Goal: Contribute content: Contribute content

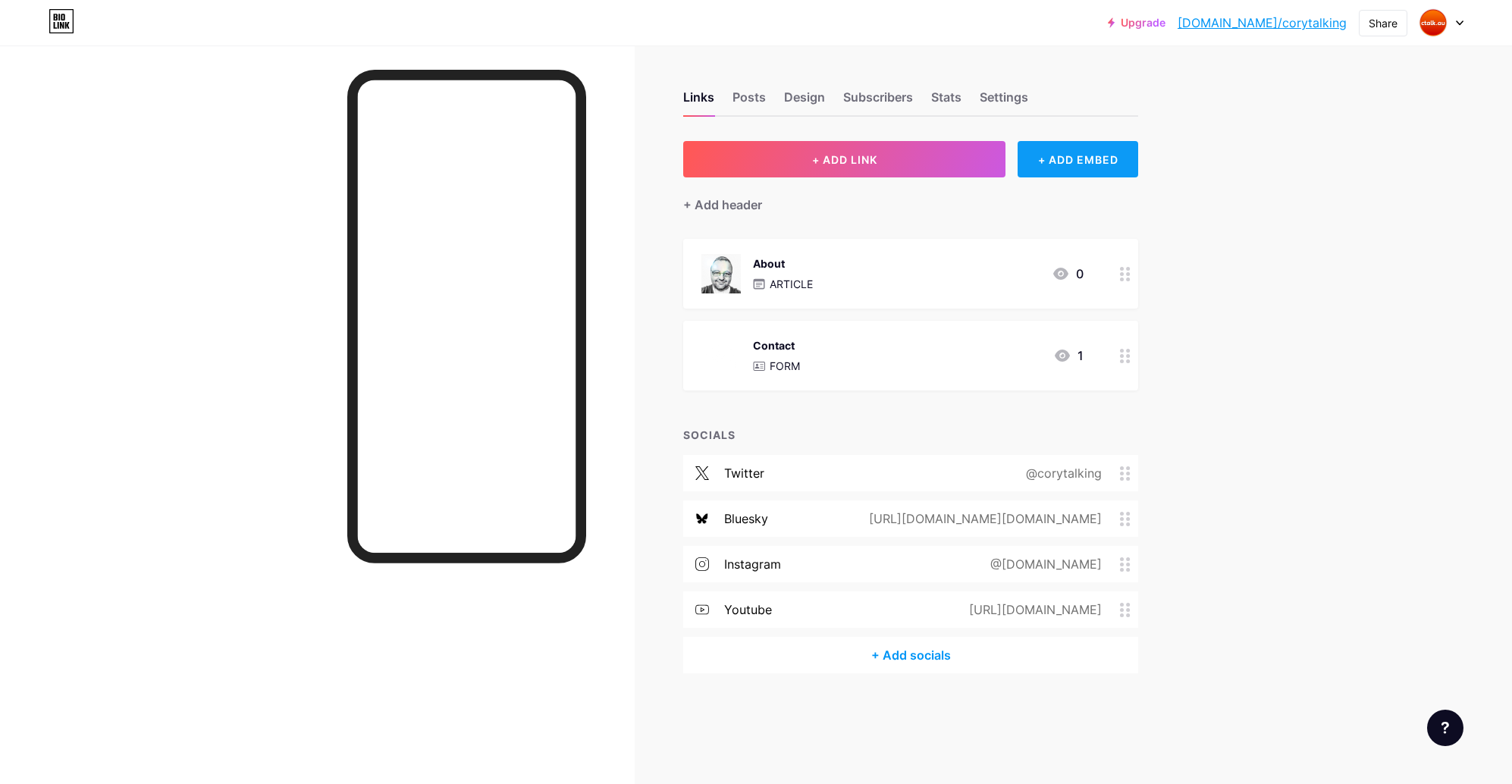
click at [1085, 161] on div "+ ADD EMBED" at bounding box center [1078, 159] width 121 height 37
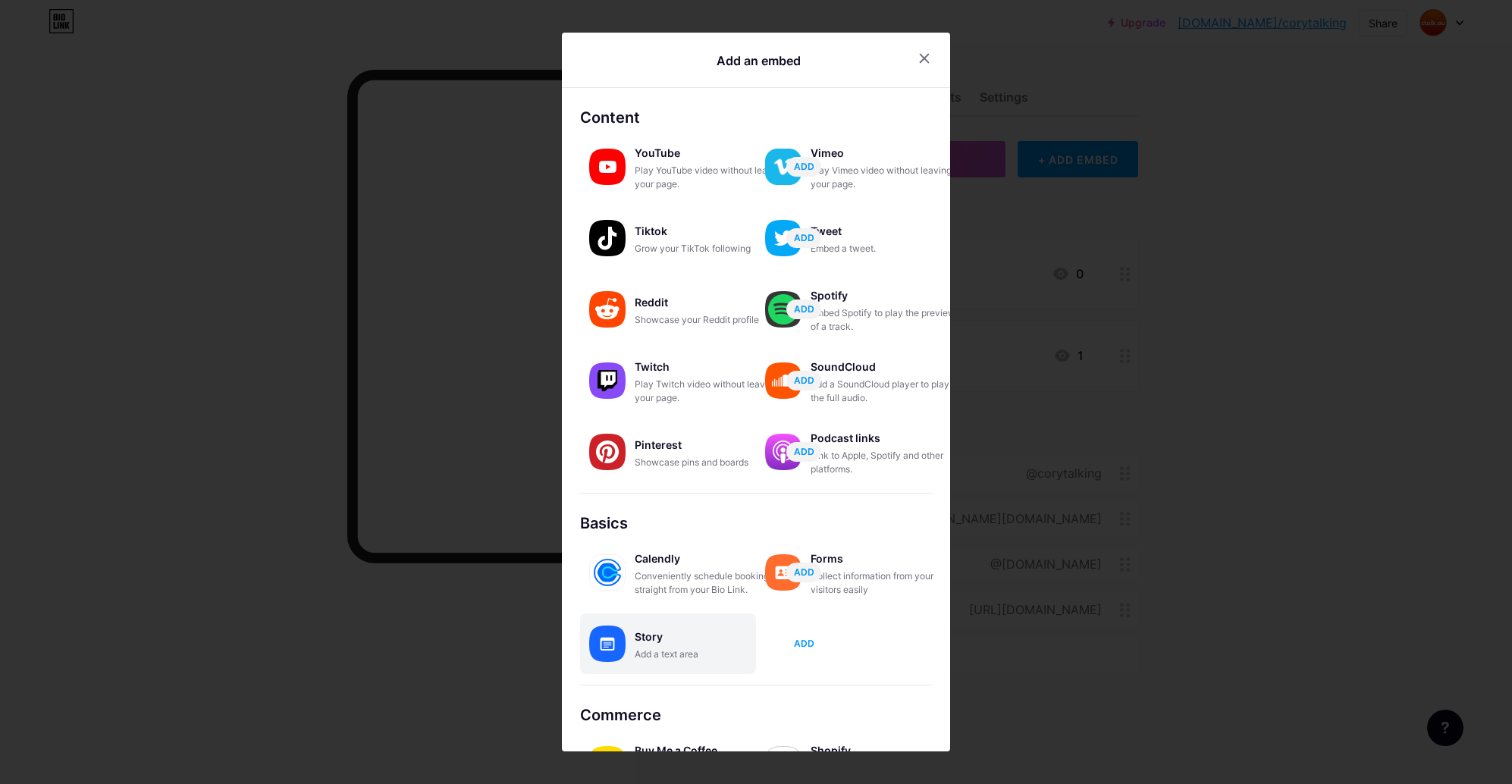
click at [796, 645] on span "ADD" at bounding box center [804, 643] width 21 height 13
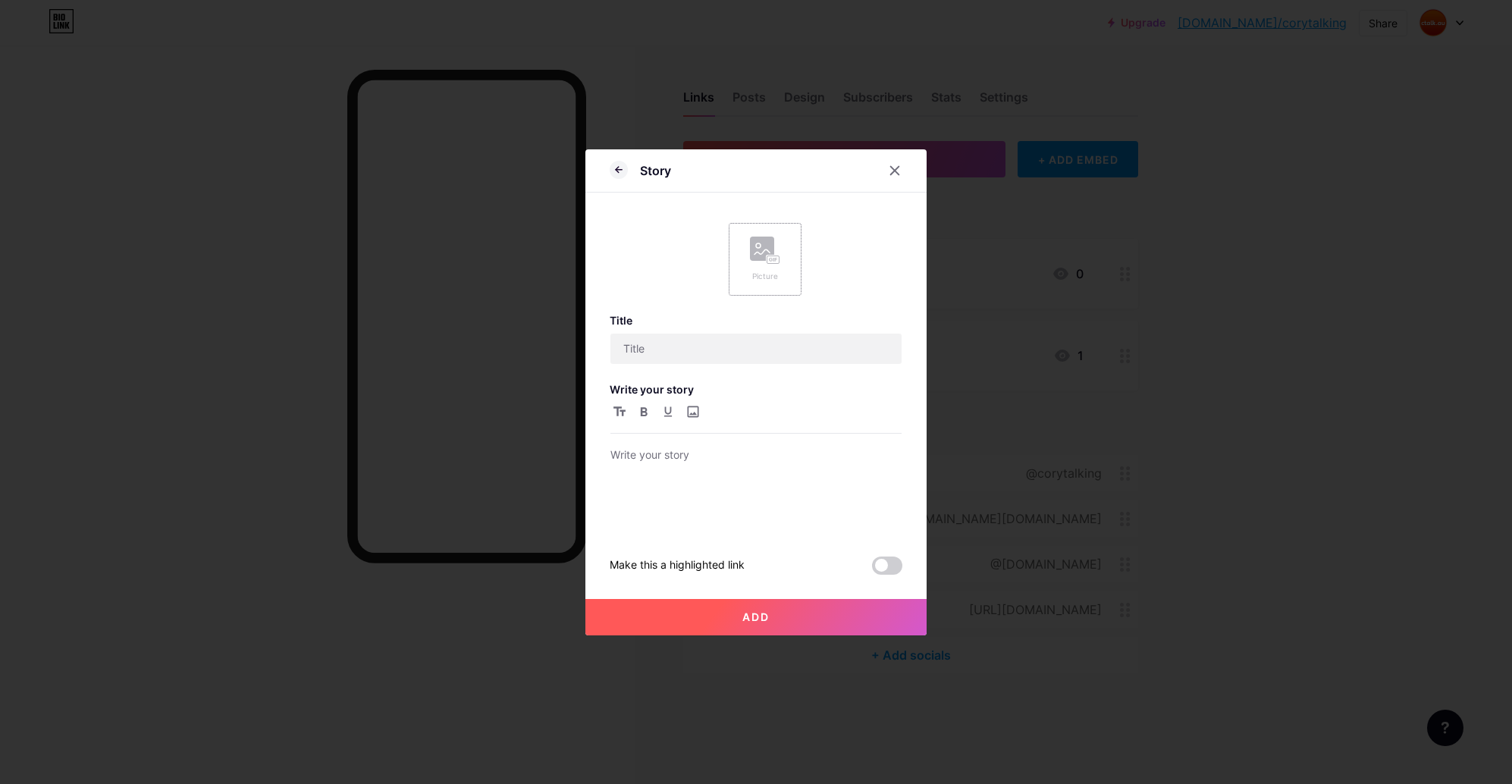
click at [769, 265] on div "Picture" at bounding box center [764, 259] width 30 height 45
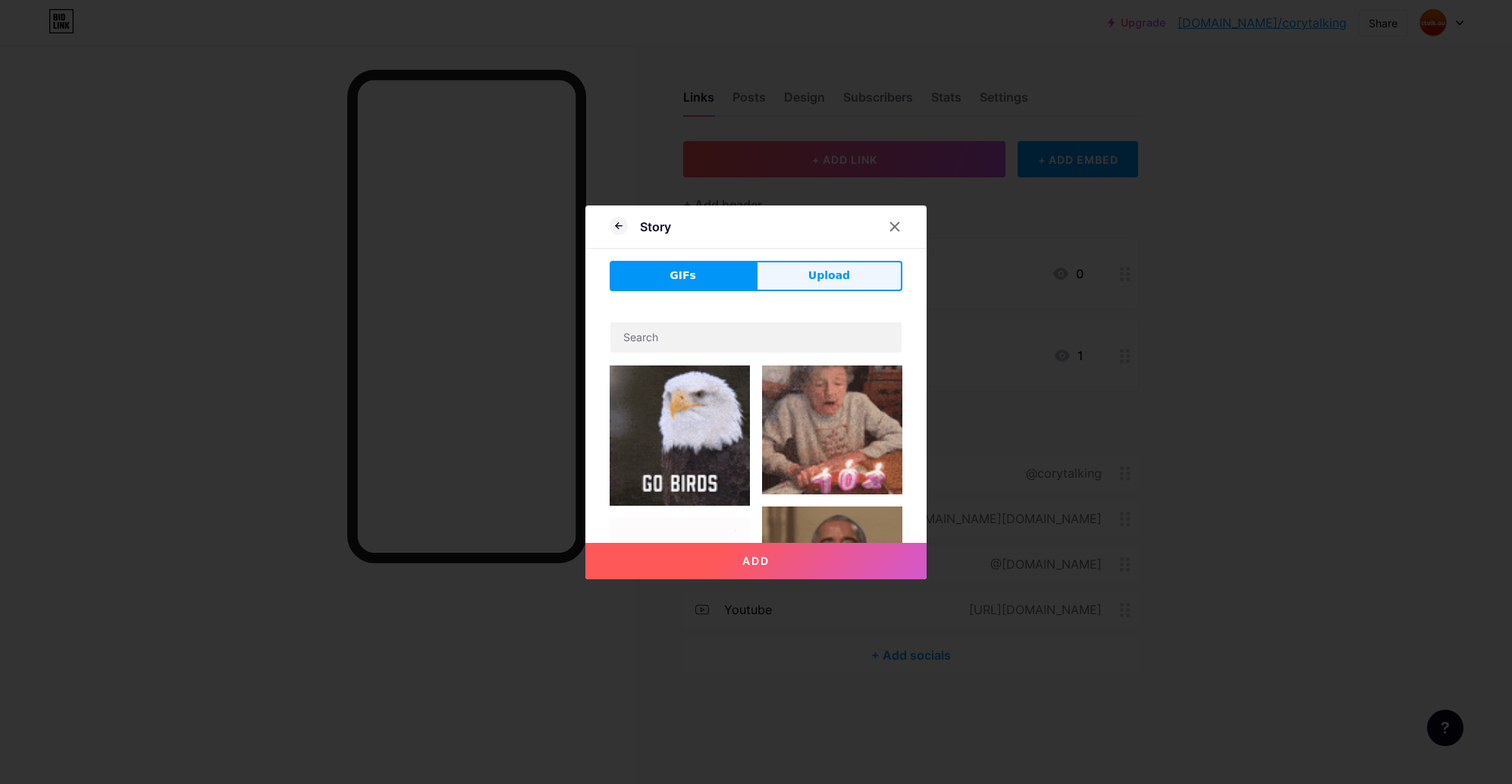
click at [816, 275] on span "Upload" at bounding box center [830, 275] width 42 height 16
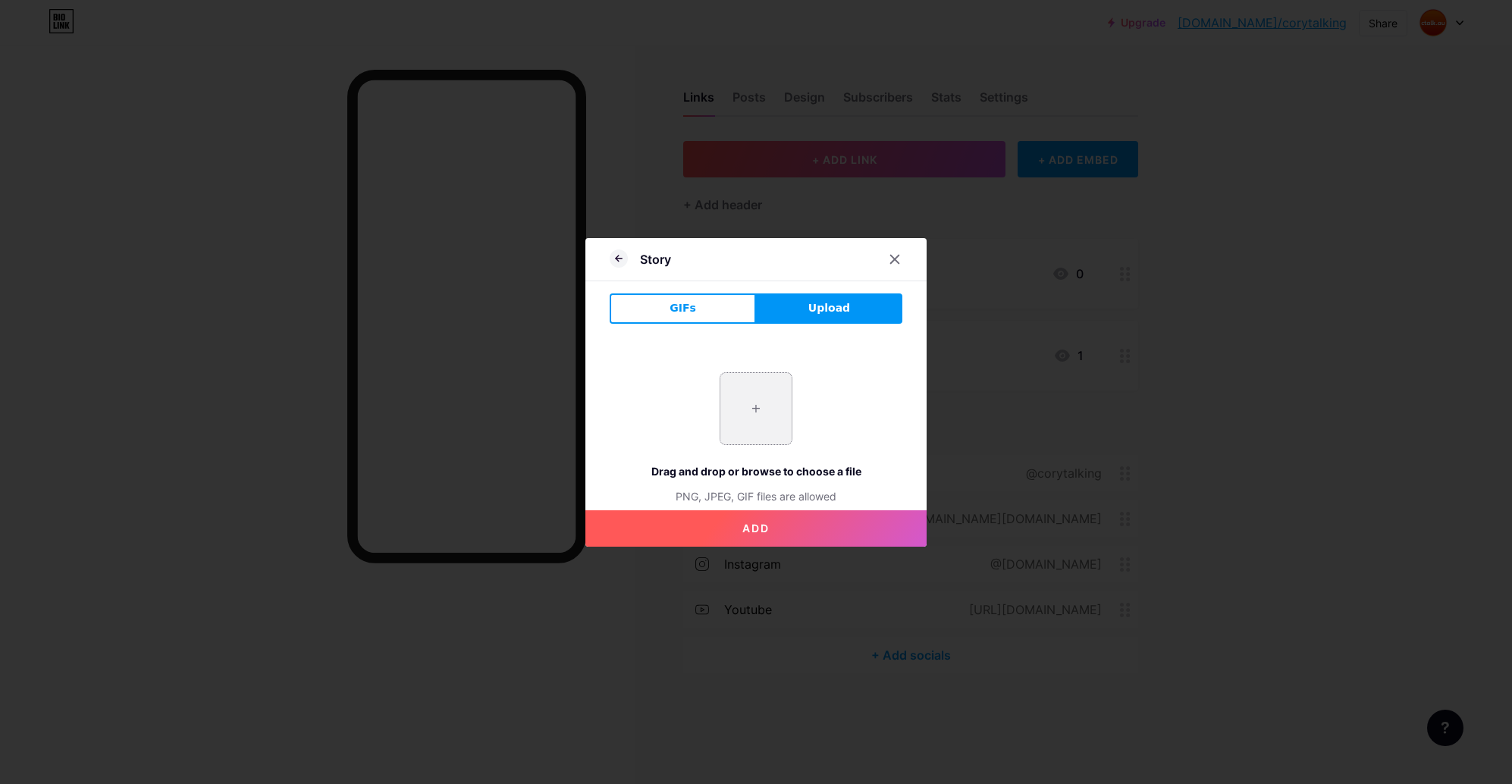
click at [752, 401] on input "file" at bounding box center [756, 409] width 71 height 71
type input "C:\fakepath\800-ctalkdotau-01.png"
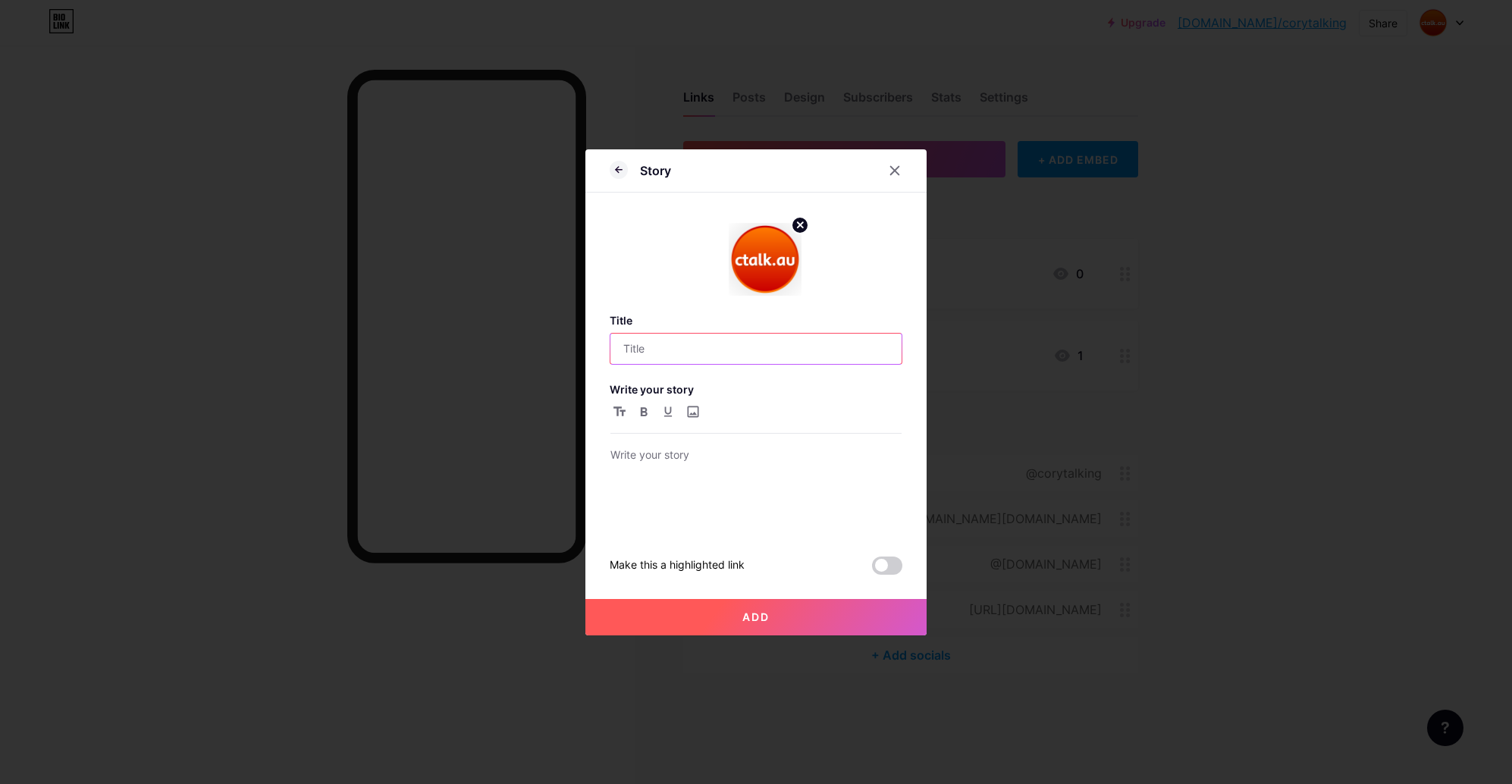
click at [679, 352] on input "text" at bounding box center [756, 348] width 291 height 30
type input "Back on Bluesky"
click at [642, 456] on p at bounding box center [756, 456] width 291 height 21
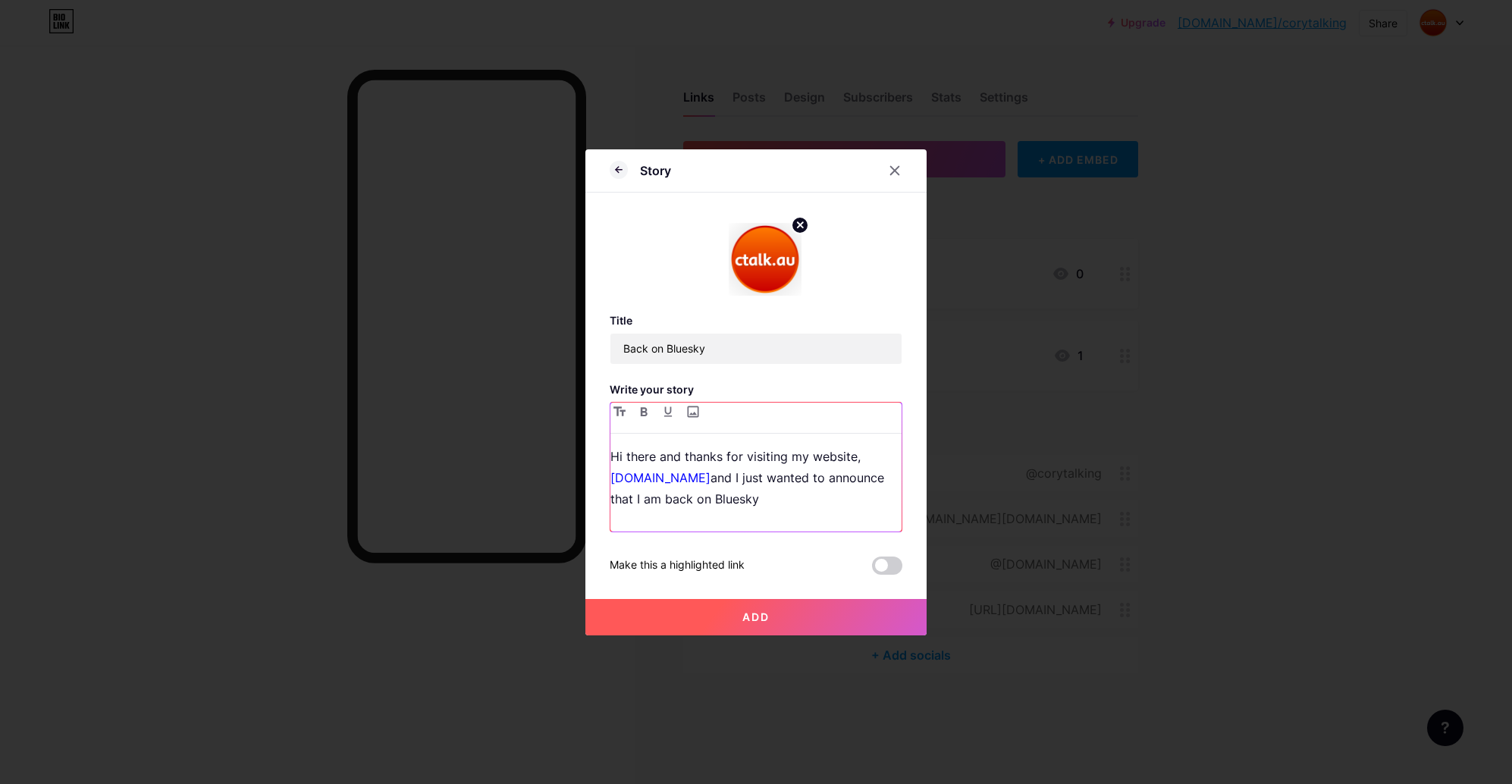
click at [661, 499] on p "Hi there and thanks for visiting my website, [DOMAIN_NAME] and I just wanted to…" at bounding box center [756, 477] width 291 height 64
click at [776, 500] on p "Hi there and thanks for visiting my website, [DOMAIN_NAME] and I just wanted to…" at bounding box center [756, 477] width 291 height 64
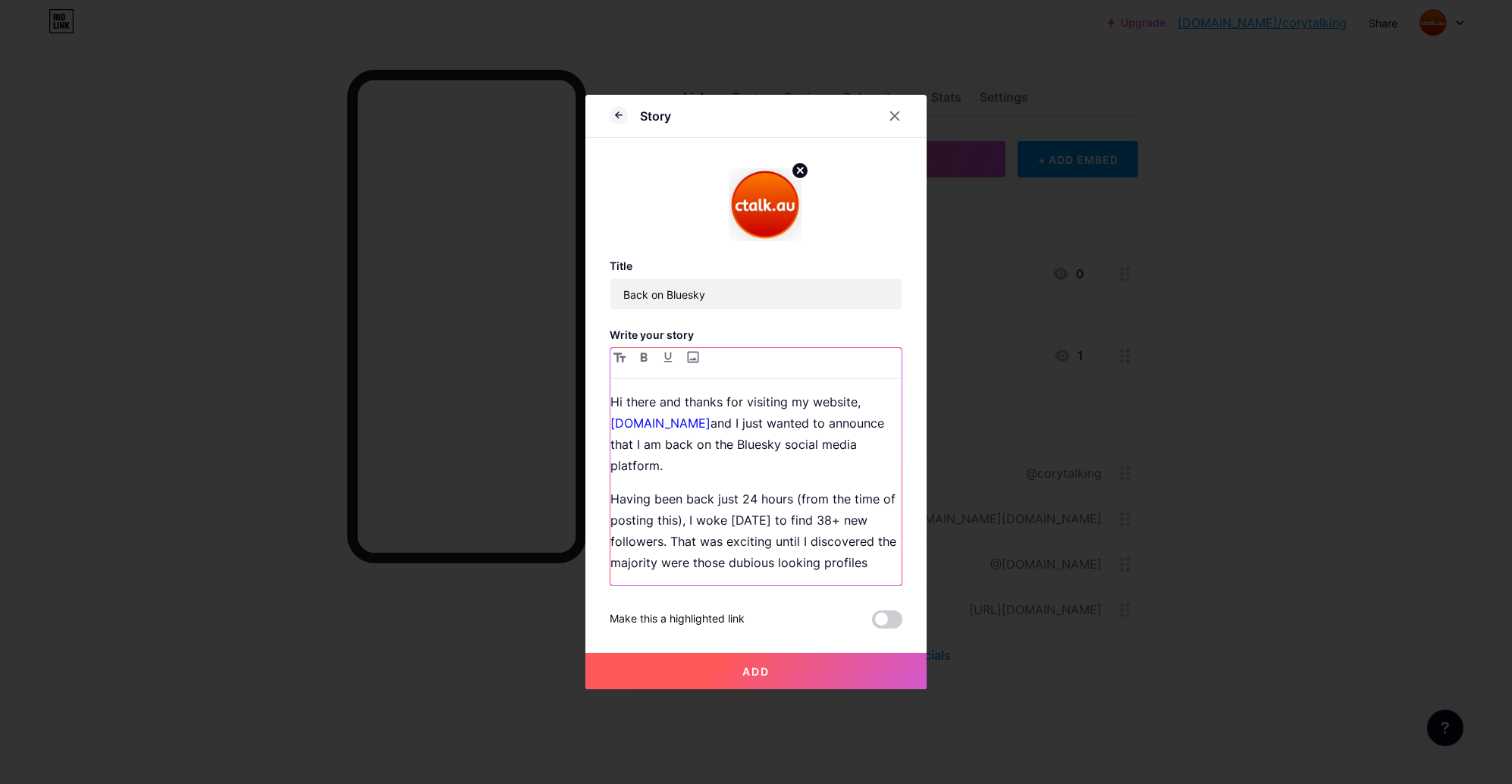
click at [728, 548] on p "Having been back just 24 hours (from the time of posting this), I woke [DATE] t…" at bounding box center [756, 531] width 291 height 85
click at [777, 555] on p "Having been back just 24 hours (from the time of posting this), I woke [DATE] t…" at bounding box center [756, 531] width 291 height 85
click at [878, 553] on p "Having been back just 24 hours (from the time of posting this), I woke [DATE] t…" at bounding box center [756, 531] width 291 height 85
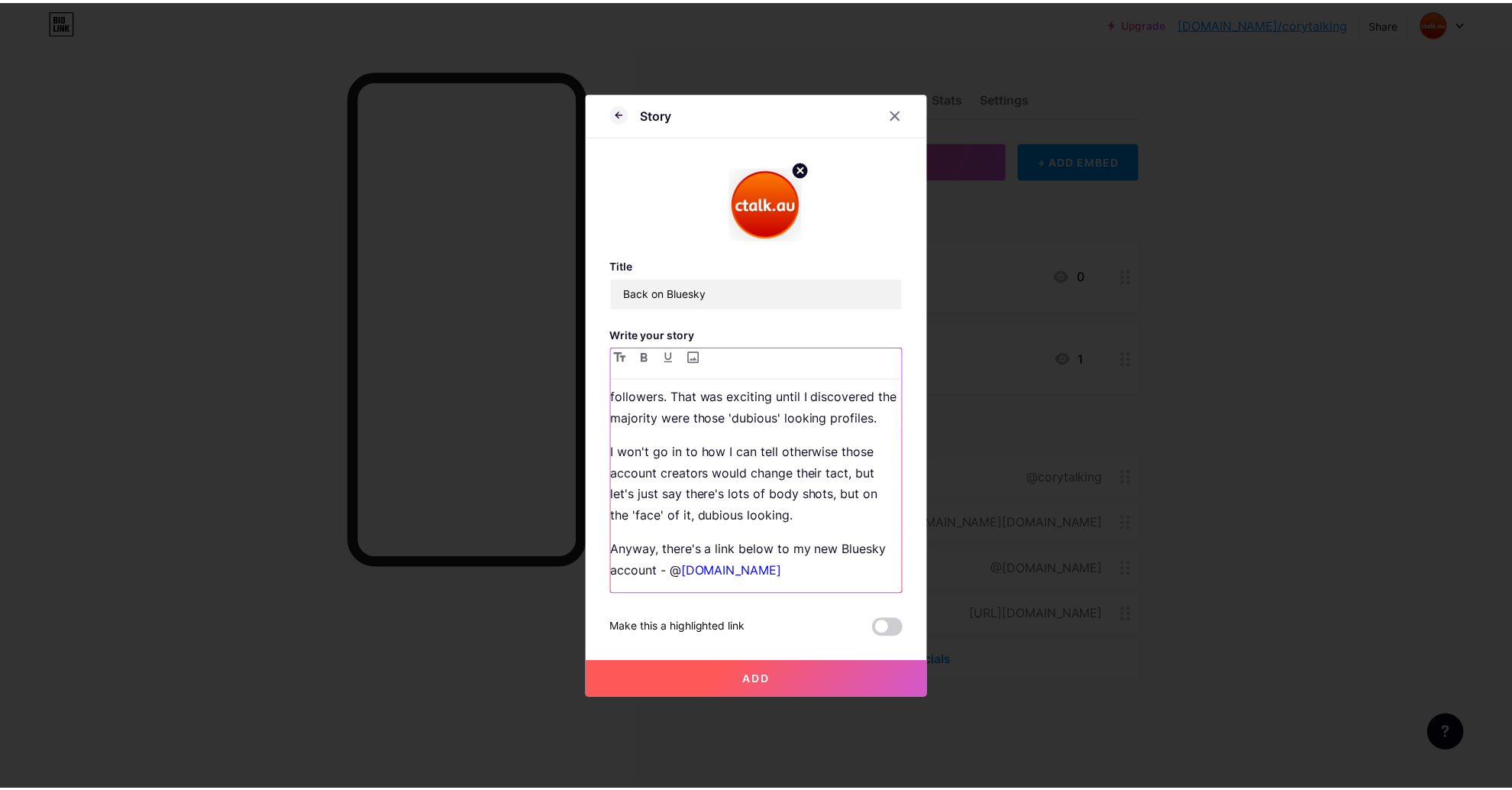
scroll to position [168, 0]
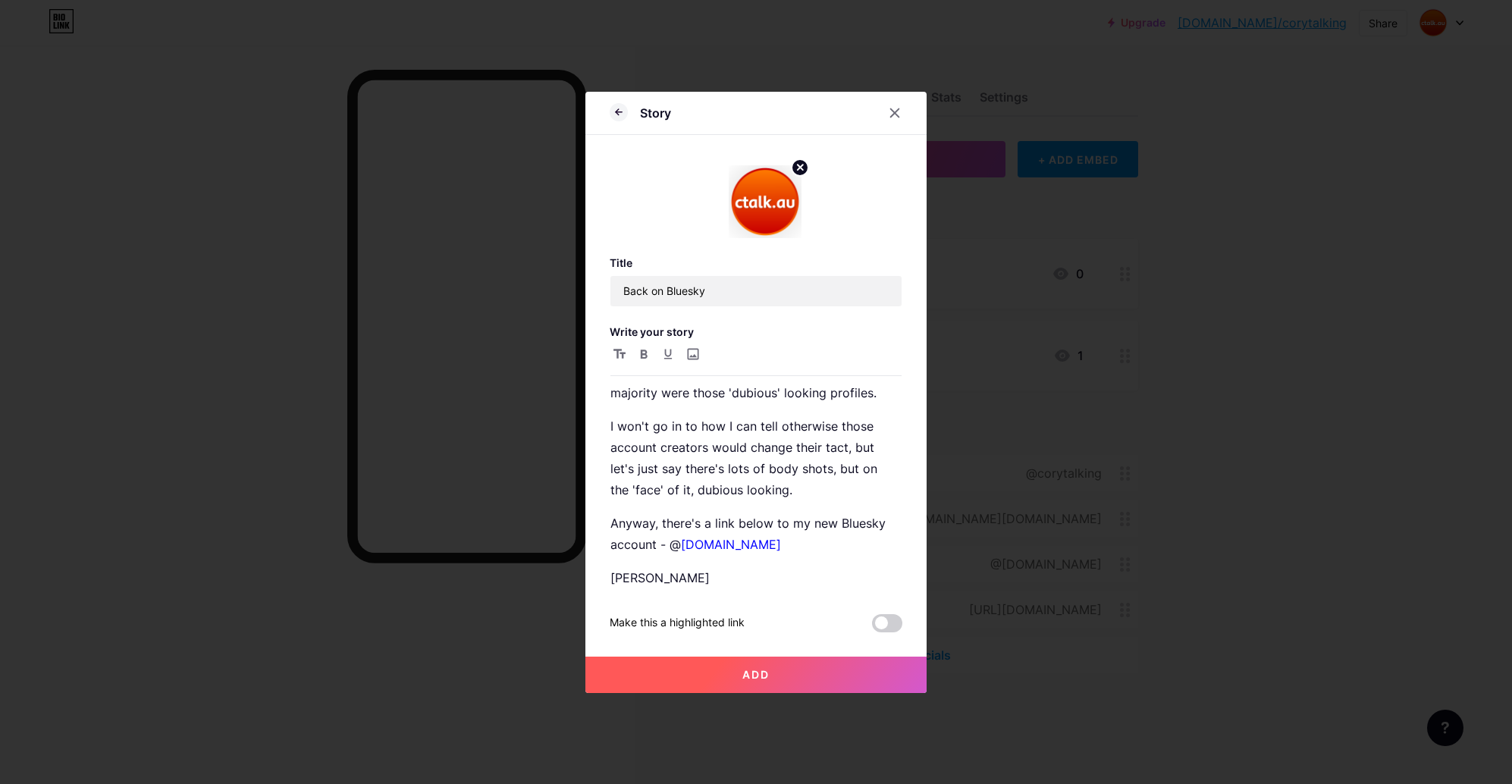
click at [757, 679] on span "Add" at bounding box center [756, 673] width 27 height 13
